Goal: Task Accomplishment & Management: Manage account settings

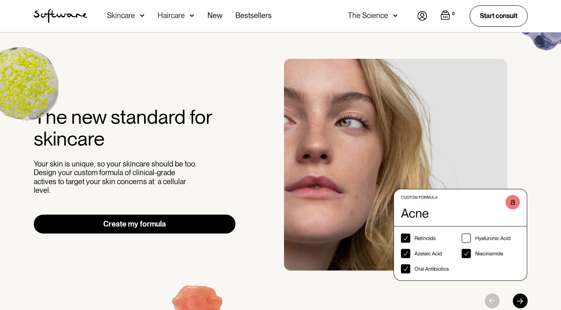
click at [447, 15] on img "Open empty cart" at bounding box center [445, 15] width 10 height 10
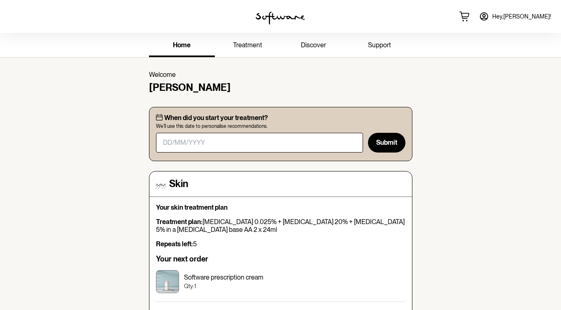
click at [263, 51] on link "treatment" at bounding box center [248, 46] width 66 height 23
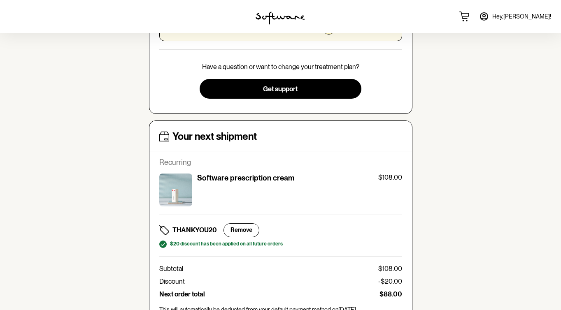
scroll to position [465, 0]
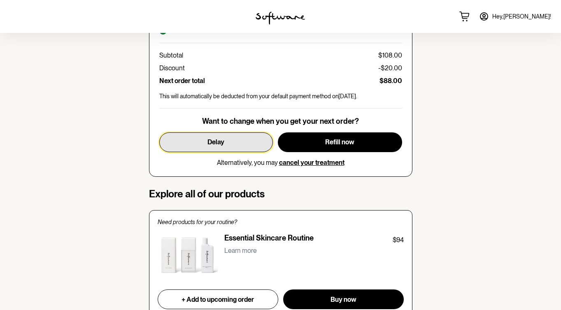
click at [219, 145] on span "Delay" at bounding box center [215, 142] width 17 height 8
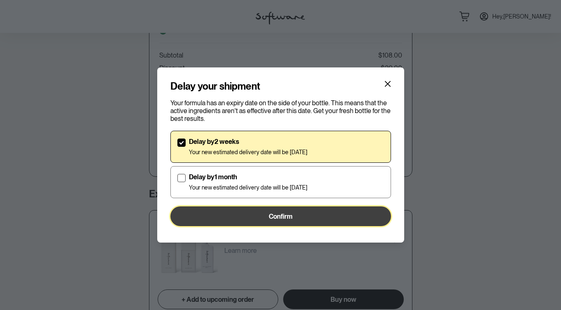
click at [240, 209] on button "Confirm" at bounding box center [280, 217] width 221 height 20
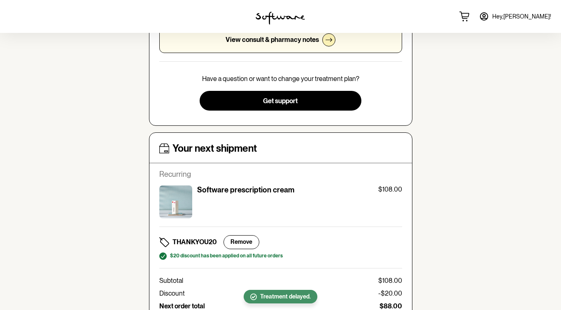
scroll to position [228, 0]
